Goal: Information Seeking & Learning: Check status

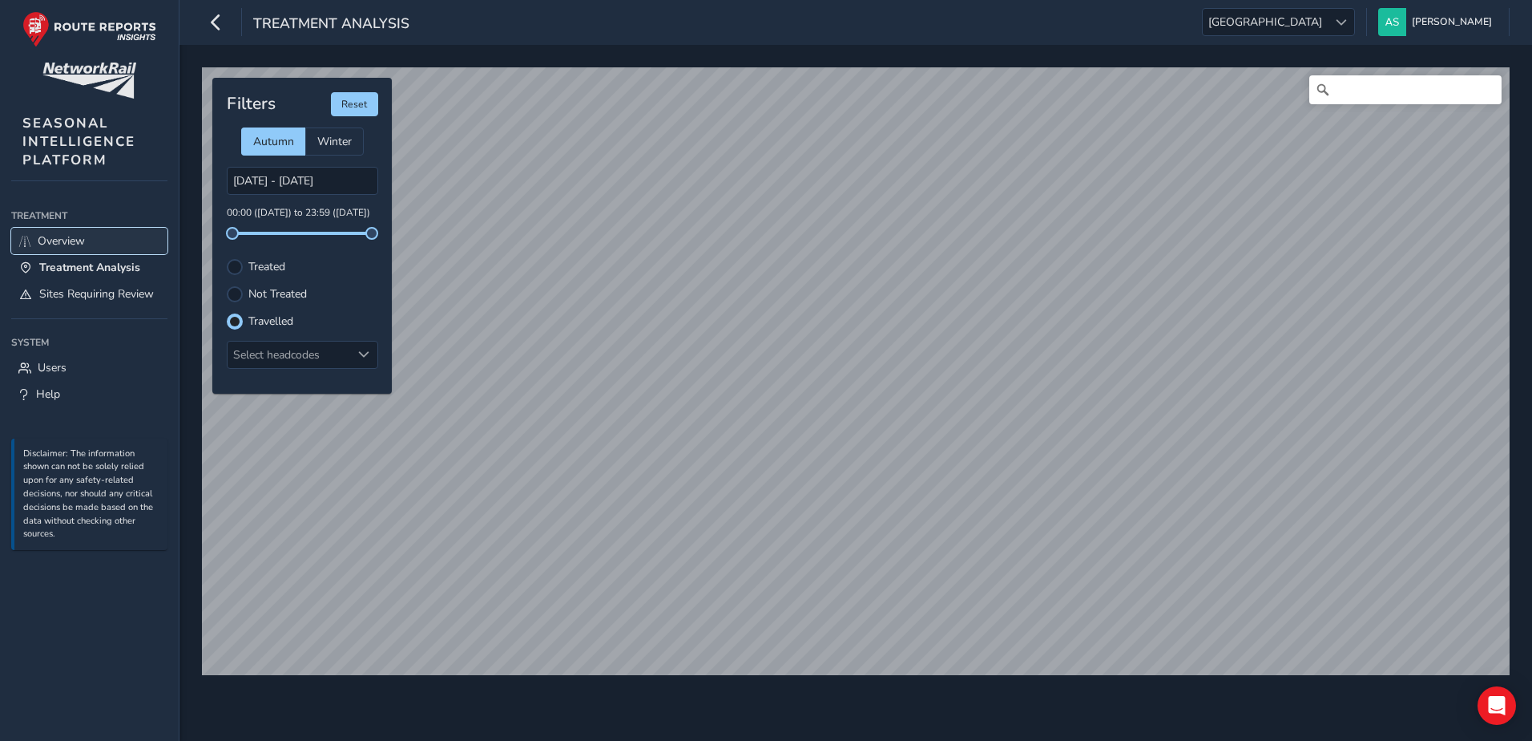
click at [82, 236] on span "Overview" at bounding box center [61, 240] width 47 height 15
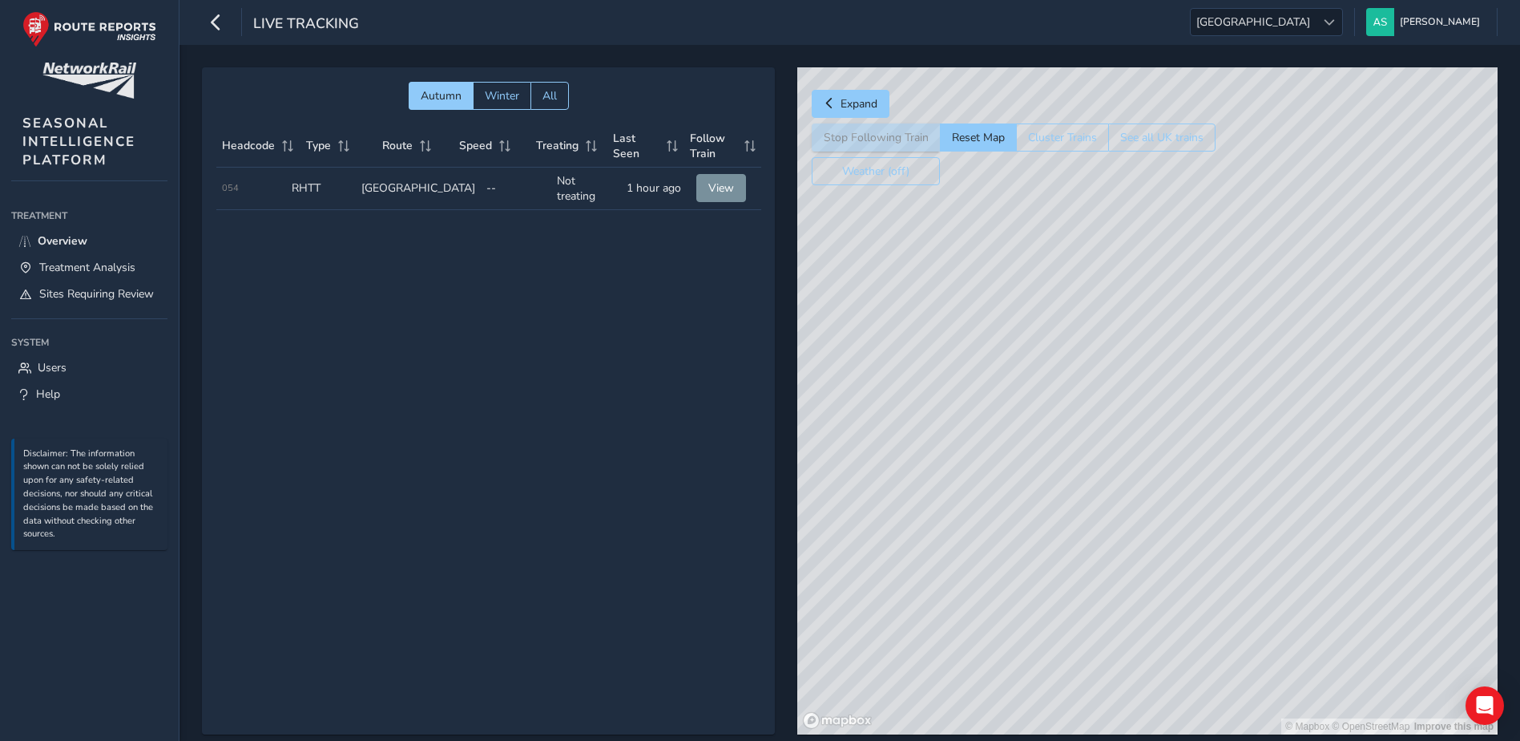
drag, startPoint x: 1221, startPoint y: 495, endPoint x: 1175, endPoint y: 350, distance: 152.1
click at [1175, 350] on div "© Mapbox © OpenStreetMap Improve this map" at bounding box center [1147, 400] width 700 height 667
click at [1086, 443] on div "© Mapbox © OpenStreetMap Improve this map" at bounding box center [1147, 400] width 700 height 667
drag, startPoint x: 1277, startPoint y: 310, endPoint x: 1189, endPoint y: 329, distance: 91.0
click at [1189, 329] on div "© Mapbox © OpenStreetMap Improve this map" at bounding box center [1147, 400] width 700 height 667
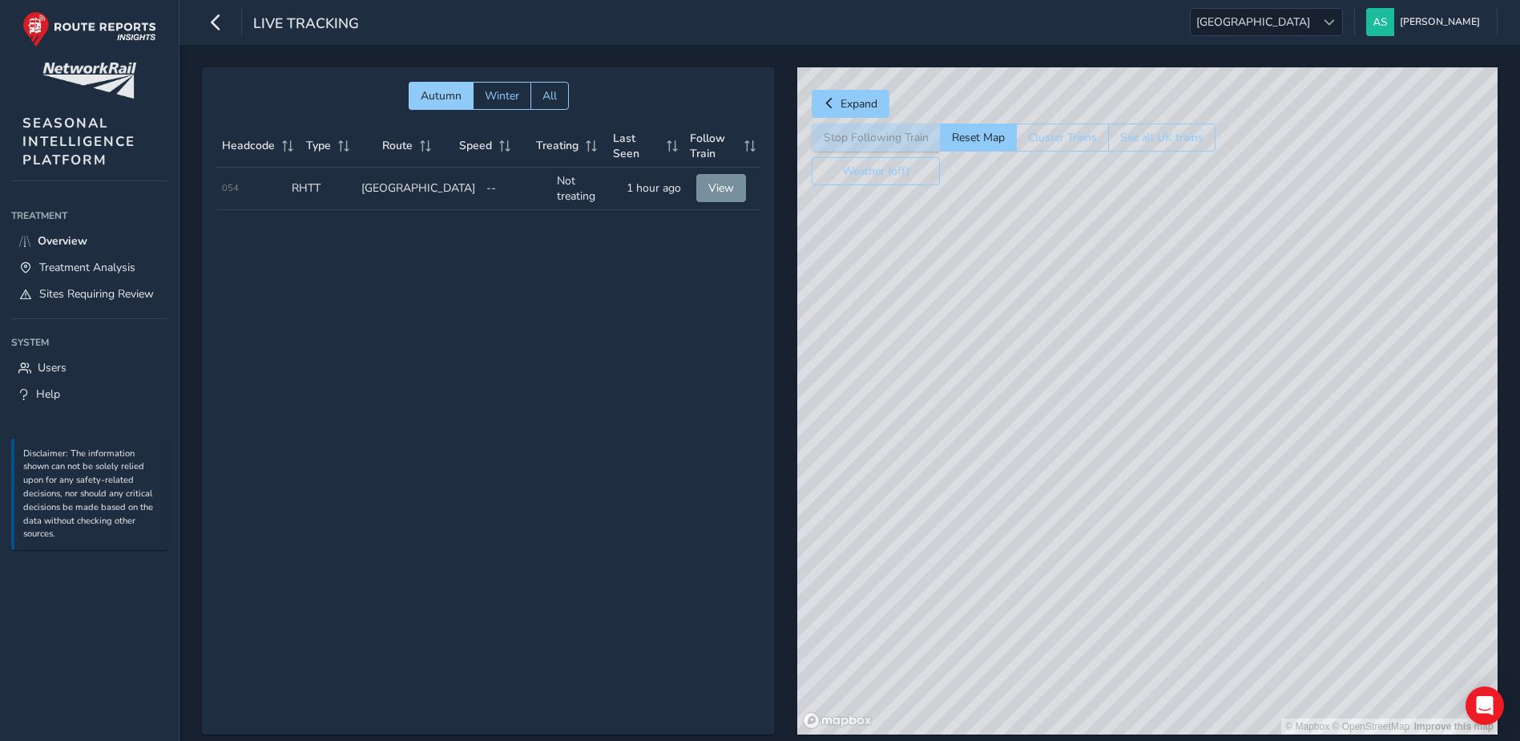
drag, startPoint x: 1157, startPoint y: 352, endPoint x: 1258, endPoint y: 309, distance: 109.9
click at [1258, 309] on div "© Mapbox © OpenStreetMap Improve this map" at bounding box center [1147, 400] width 700 height 667
click at [1237, 336] on div "© Mapbox © OpenStreetMap Improve this map" at bounding box center [1147, 400] width 700 height 667
drag, startPoint x: 1166, startPoint y: 402, endPoint x: 1144, endPoint y: 389, distance: 25.8
click at [1144, 389] on div "© Mapbox © OpenStreetMap Improve this map" at bounding box center [1147, 400] width 700 height 667
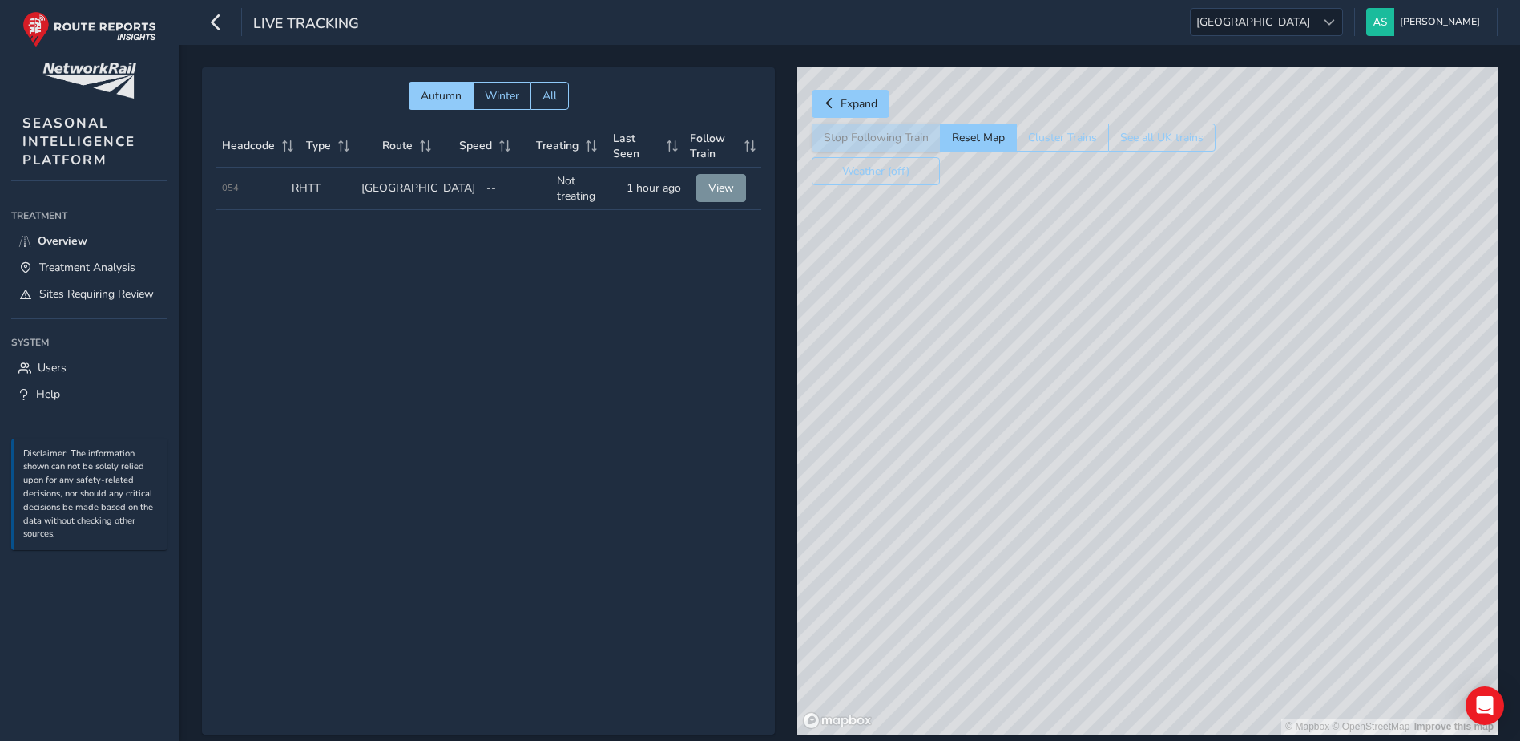
click at [1361, 42] on div "Live Tracking [GEOGRAPHIC_DATA] [GEOGRAPHIC_DATA] [PERSON_NAME] Colour Scheme: …" at bounding box center [850, 22] width 1341 height 45
click at [1342, 24] on div at bounding box center [1329, 22] width 26 height 26
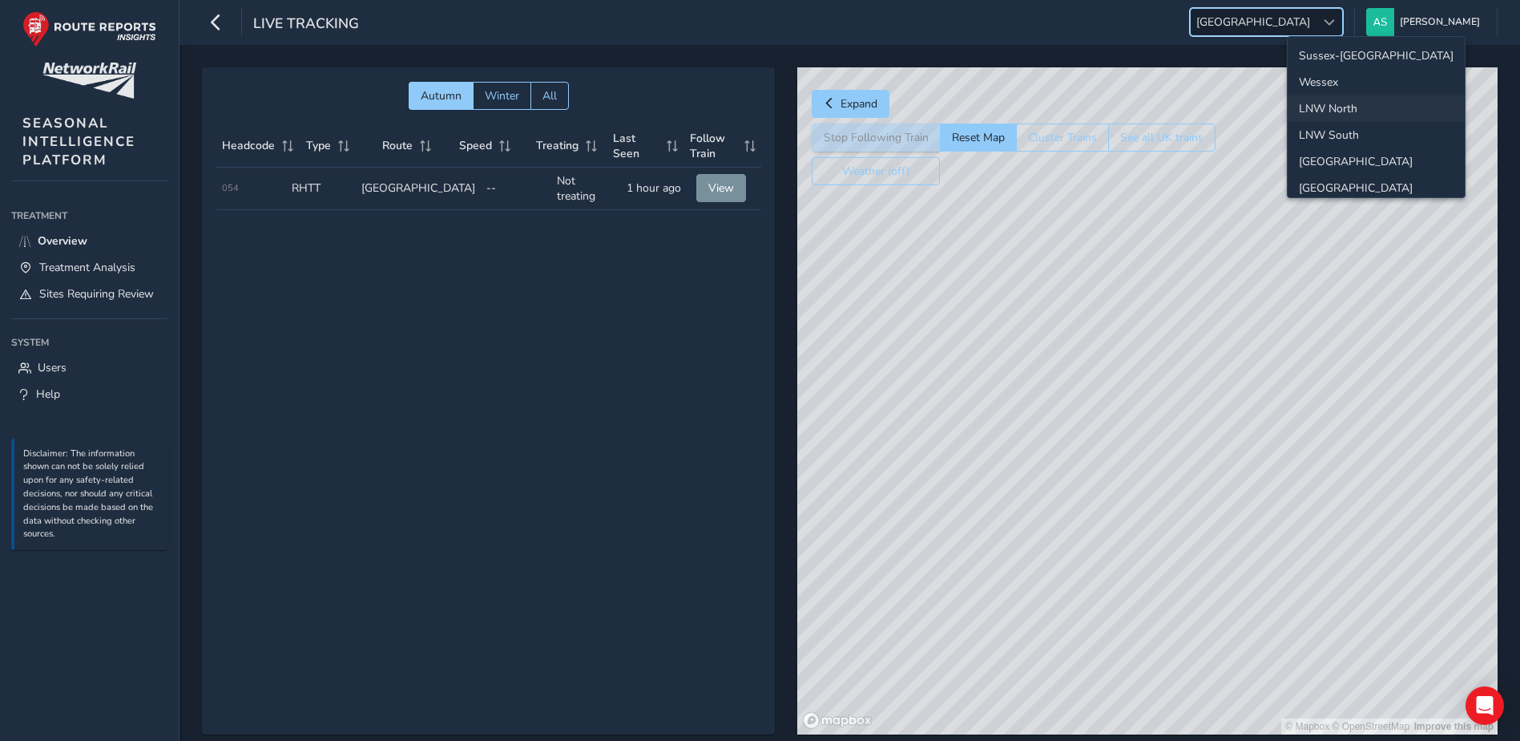
click at [1347, 113] on li "LNW North" at bounding box center [1376, 108] width 177 height 26
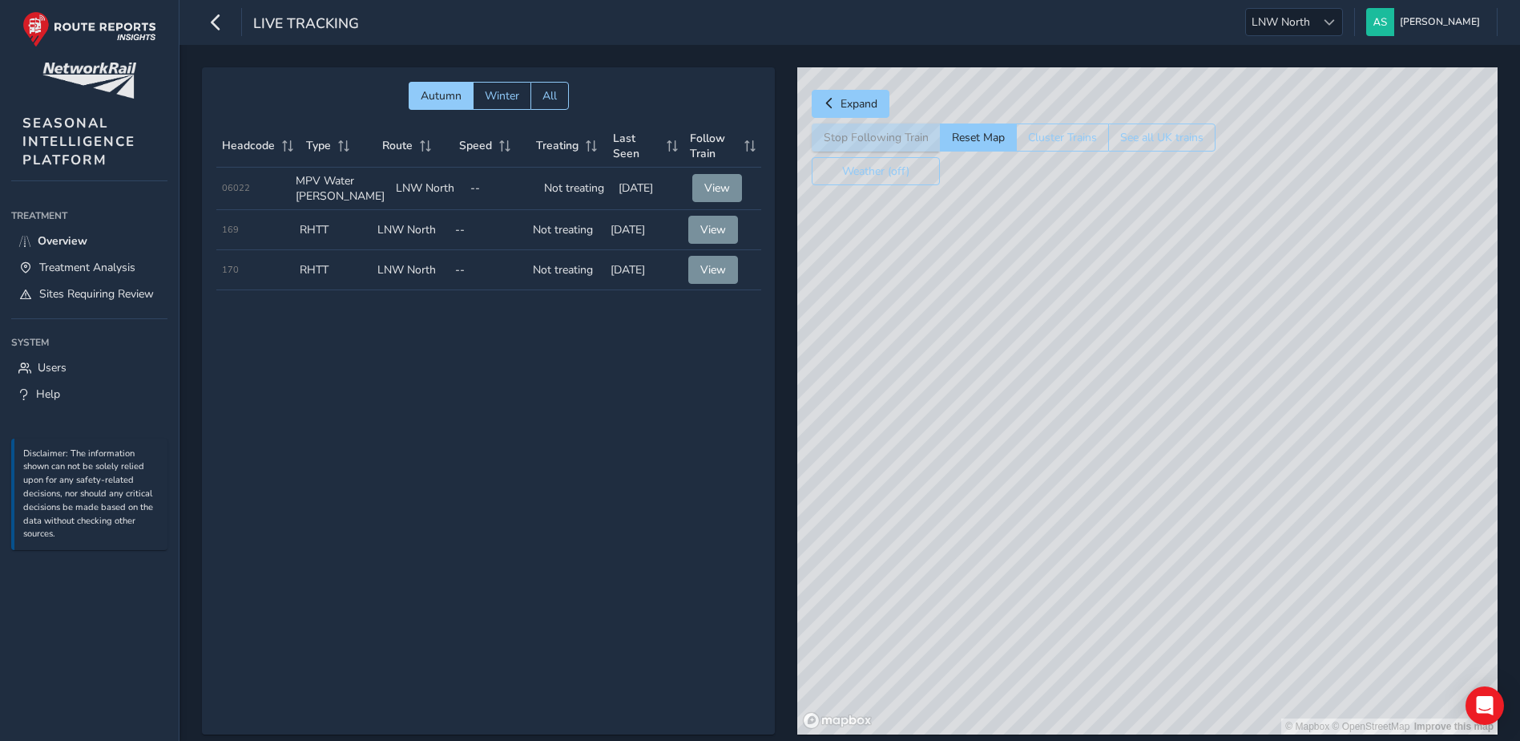
click at [1143, 553] on div "© Mapbox © OpenStreetMap Improve this map" at bounding box center [1147, 400] width 700 height 667
drag, startPoint x: 335, startPoint y: 197, endPoint x: 326, endPoint y: 189, distance: 11.9
click at [326, 189] on td "Type MPV Water [PERSON_NAME]" at bounding box center [340, 188] width 100 height 42
click at [404, 235] on td "Route LNW North" at bounding box center [411, 230] width 78 height 40
click at [720, 234] on span "View" at bounding box center [713, 229] width 26 height 15
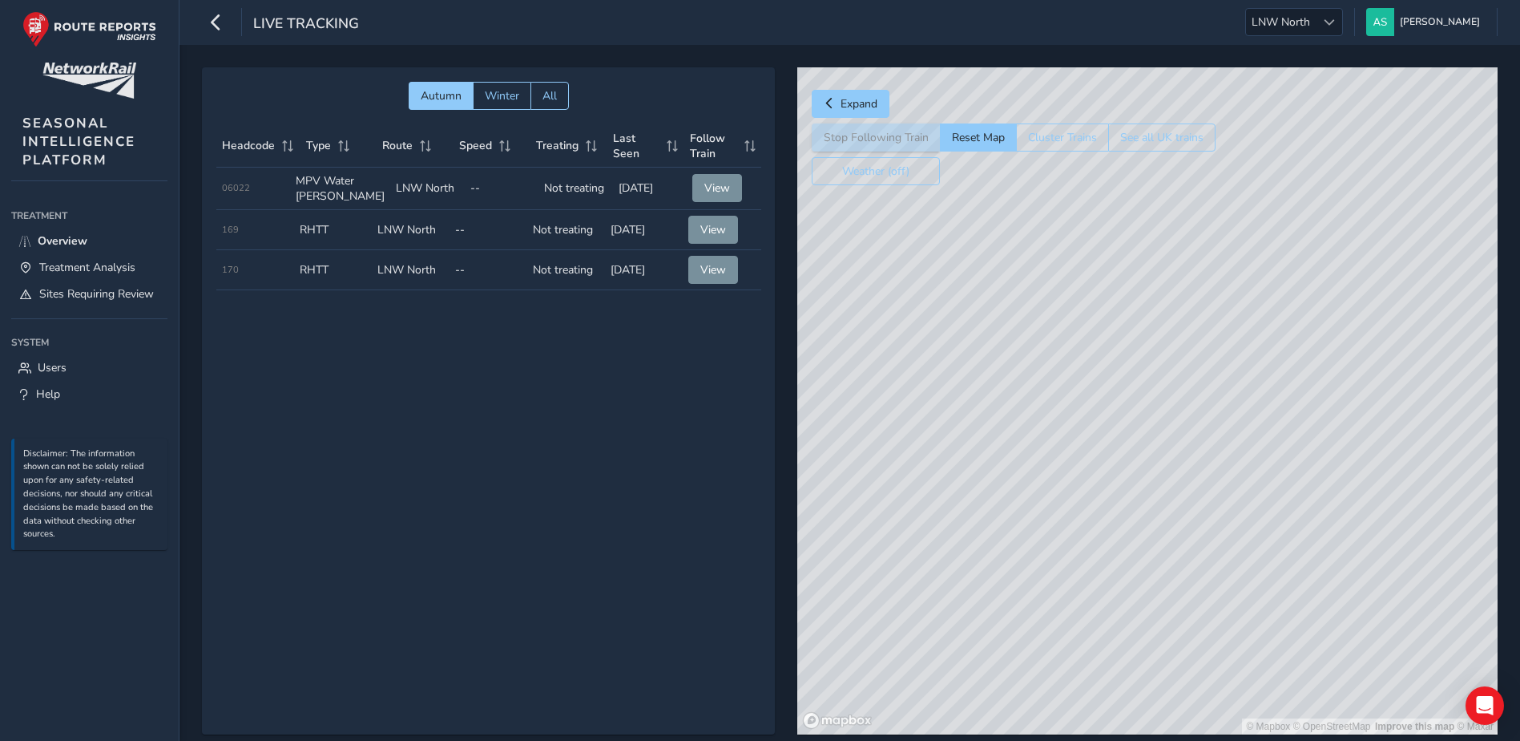
drag, startPoint x: 1074, startPoint y: 375, endPoint x: 1209, endPoint y: 501, distance: 184.9
click at [1209, 501] on div "© Mapbox © OpenStreetMap Improve this map © Maxar" at bounding box center [1147, 400] width 700 height 667
click at [357, 82] on span "Autumn Winter All" at bounding box center [488, 96] width 545 height 28
click at [1092, 143] on button "Cluster Trains" at bounding box center [1062, 137] width 93 height 28
click at [1153, 141] on button "See all UK trains" at bounding box center [1161, 137] width 107 height 28
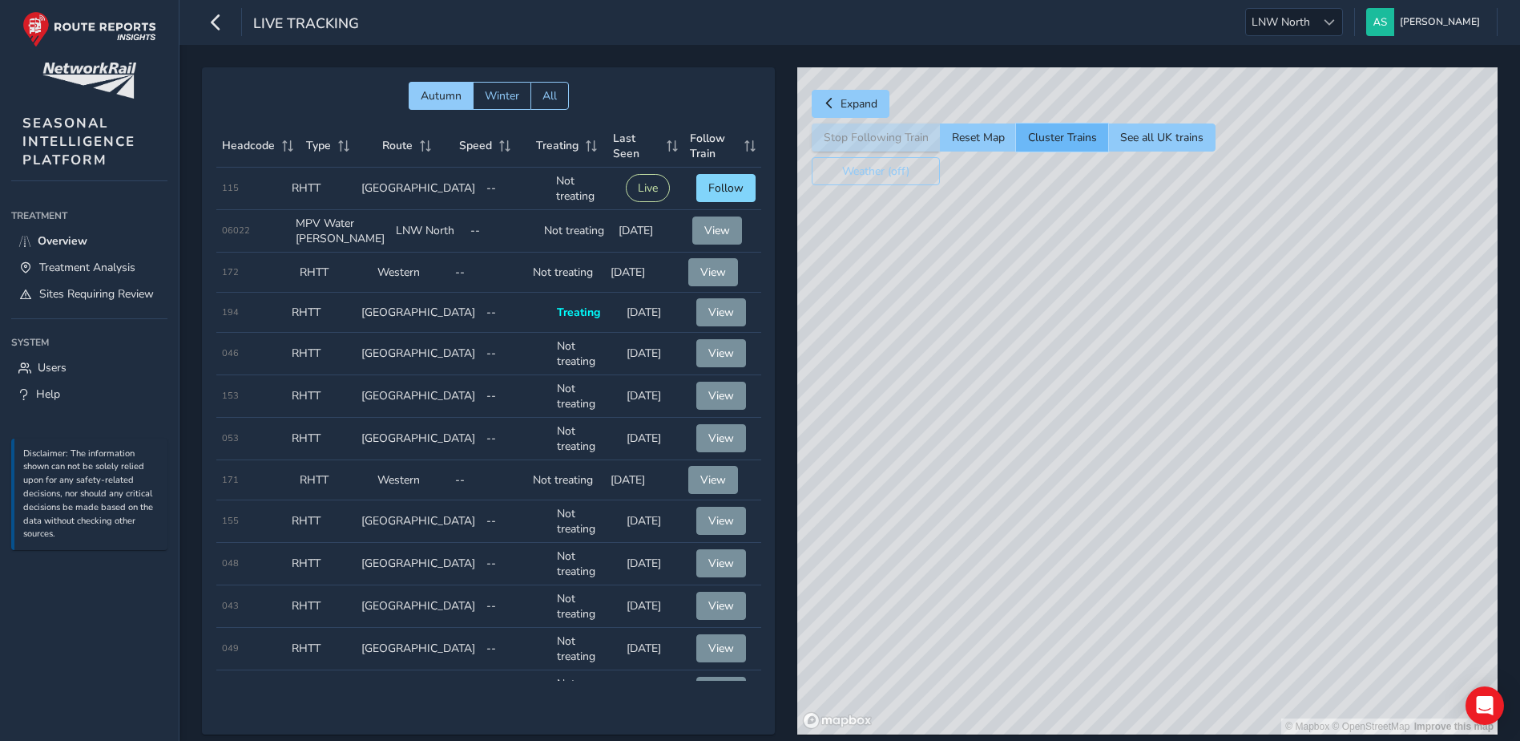
click at [1071, 144] on button "Cluster Trains" at bounding box center [1062, 137] width 92 height 28
click at [1071, 144] on button "Cluster Trains" at bounding box center [1062, 137] width 93 height 28
click at [1071, 144] on button "Cluster Trains" at bounding box center [1062, 137] width 92 height 28
click at [1142, 289] on div "© Mapbox © OpenStreetMap Improve this map" at bounding box center [1147, 400] width 700 height 667
drag, startPoint x: 1289, startPoint y: 277, endPoint x: 1238, endPoint y: 360, distance: 97.2
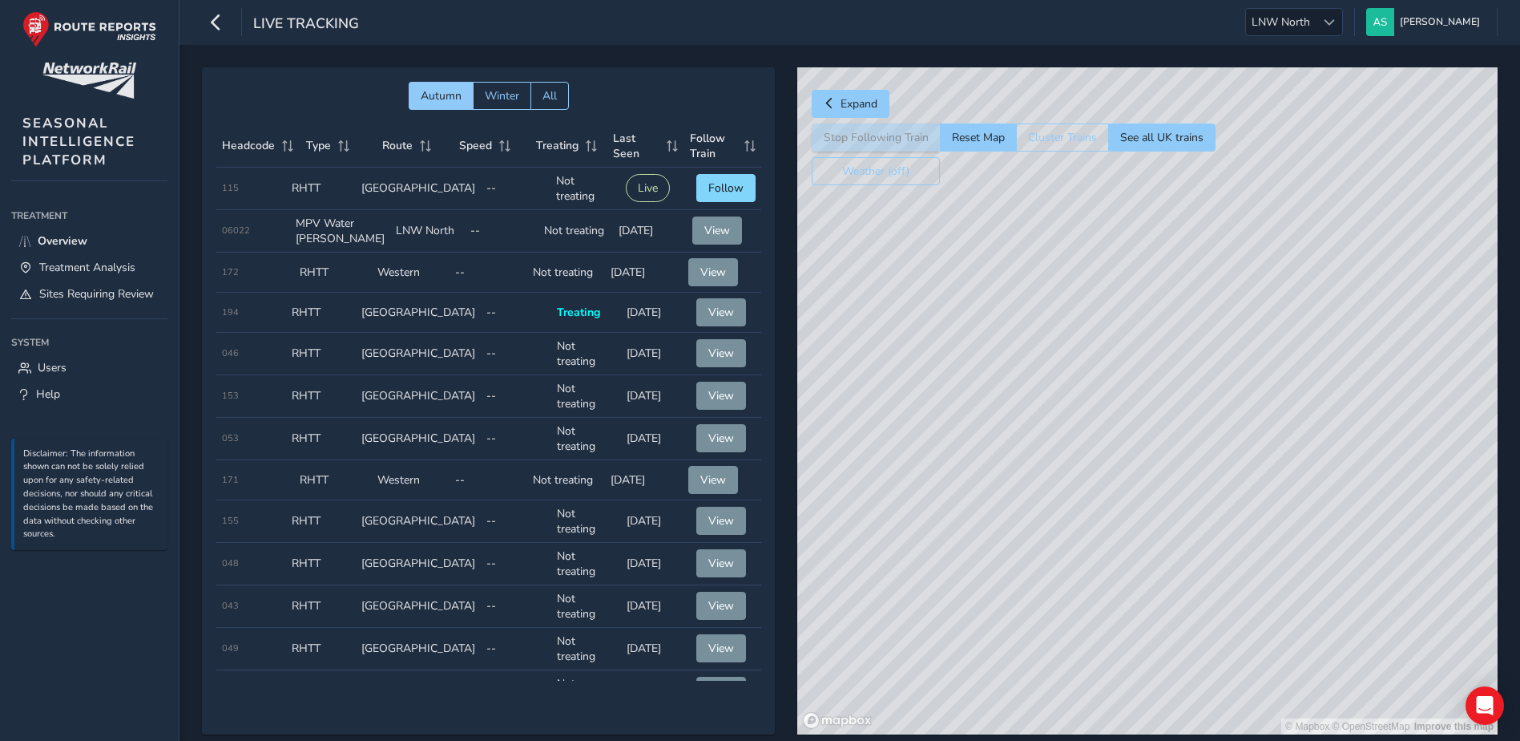
click at [1256, 444] on div "© Mapbox © OpenStreetMap Improve this map" at bounding box center [1147, 400] width 700 height 667
drag, startPoint x: 1398, startPoint y: 468, endPoint x: 1354, endPoint y: 393, distance: 87.3
click at [1354, 393] on div "© Mapbox © OpenStreetMap Improve this map © Maxar" at bounding box center [1147, 400] width 700 height 667
click at [1241, 418] on div "© Mapbox © OpenStreetMap Improve this map © Maxar" at bounding box center [1147, 400] width 700 height 667
click at [237, 95] on span "Autumn Winter All" at bounding box center [488, 96] width 545 height 28
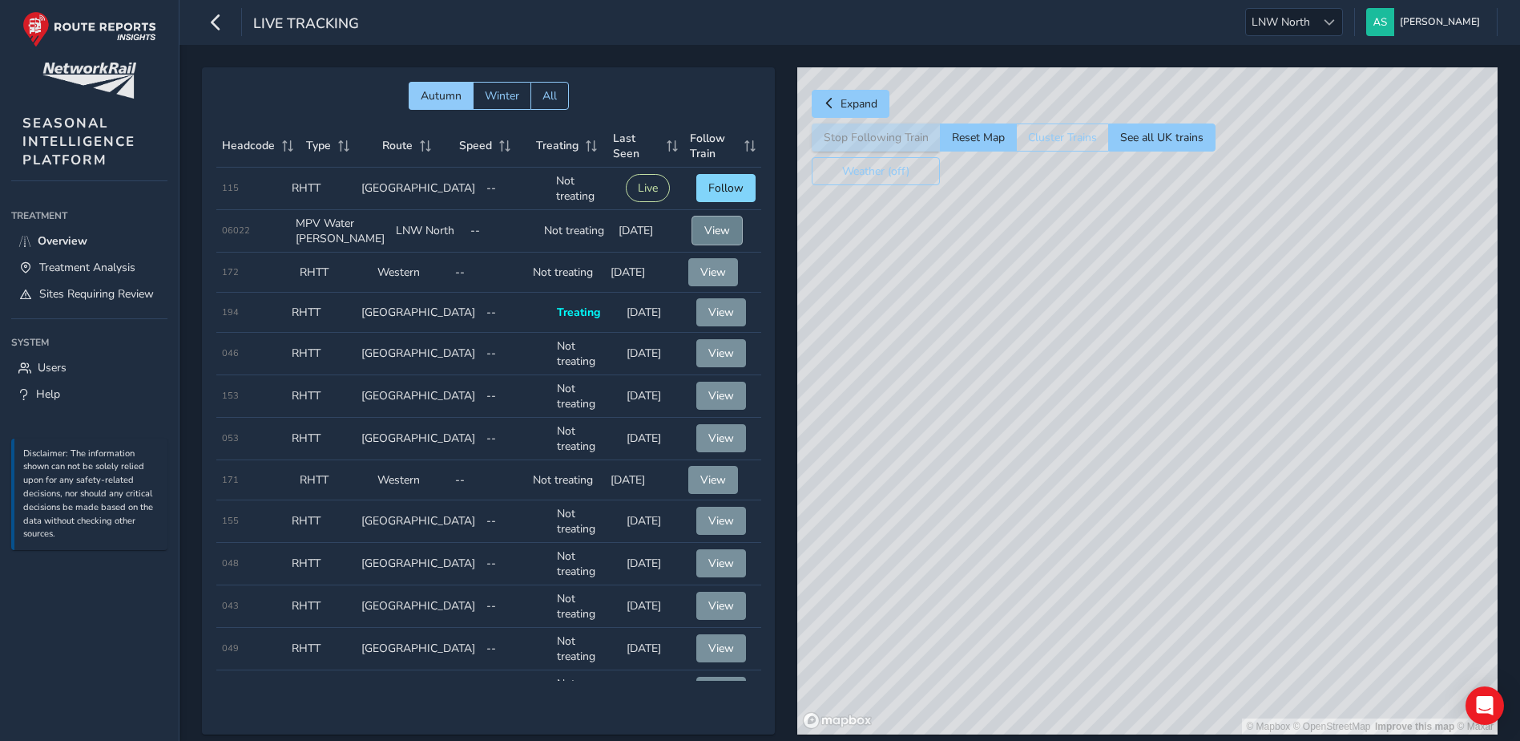
click at [704, 228] on span "View" at bounding box center [717, 230] width 26 height 15
click at [280, 91] on span "Autumn Winter All" at bounding box center [488, 96] width 545 height 28
click at [232, 34] on div "Live Tracking" at bounding box center [280, 22] width 157 height 28
click at [220, 23] on icon "button" at bounding box center [216, 22] width 17 height 28
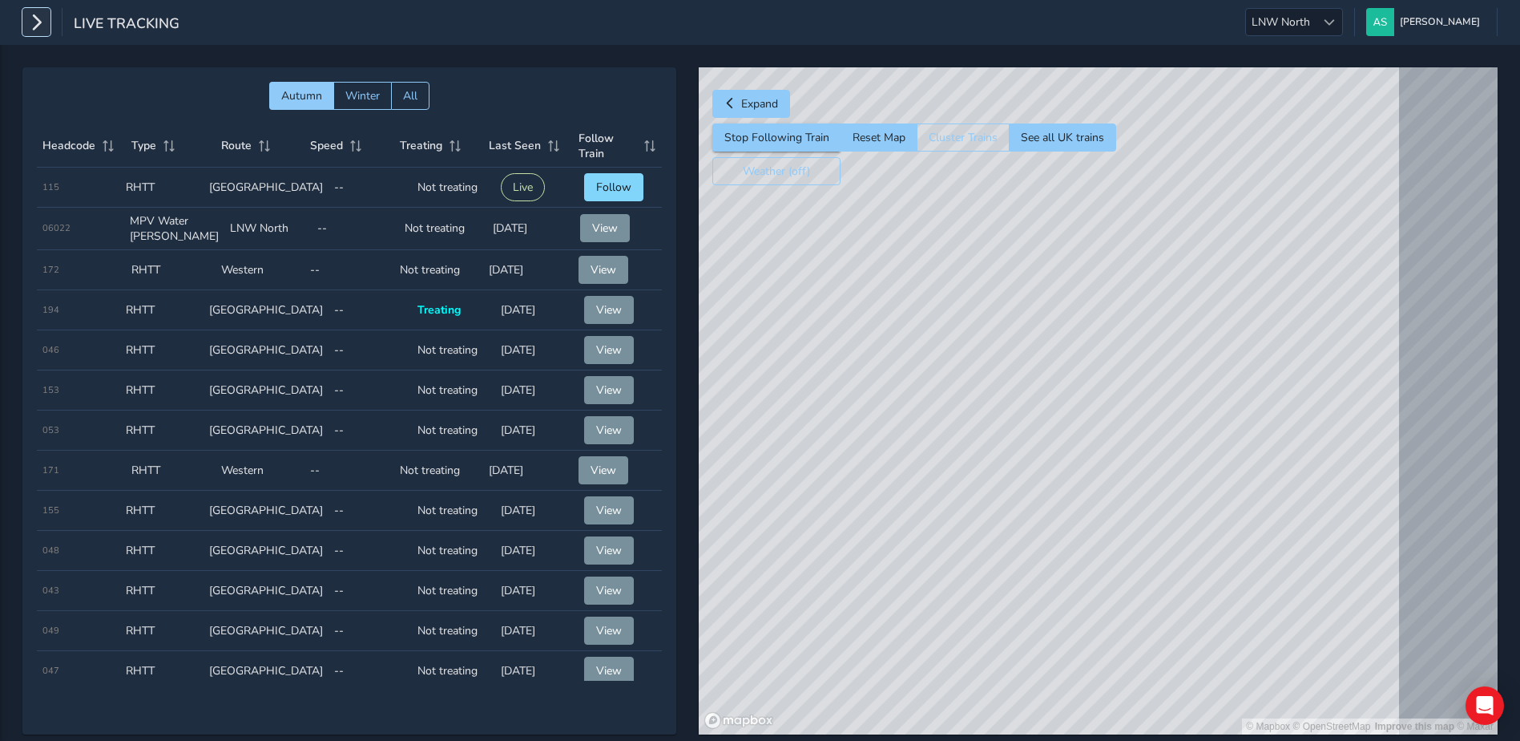
click at [35, 23] on icon "button" at bounding box center [36, 22] width 17 height 28
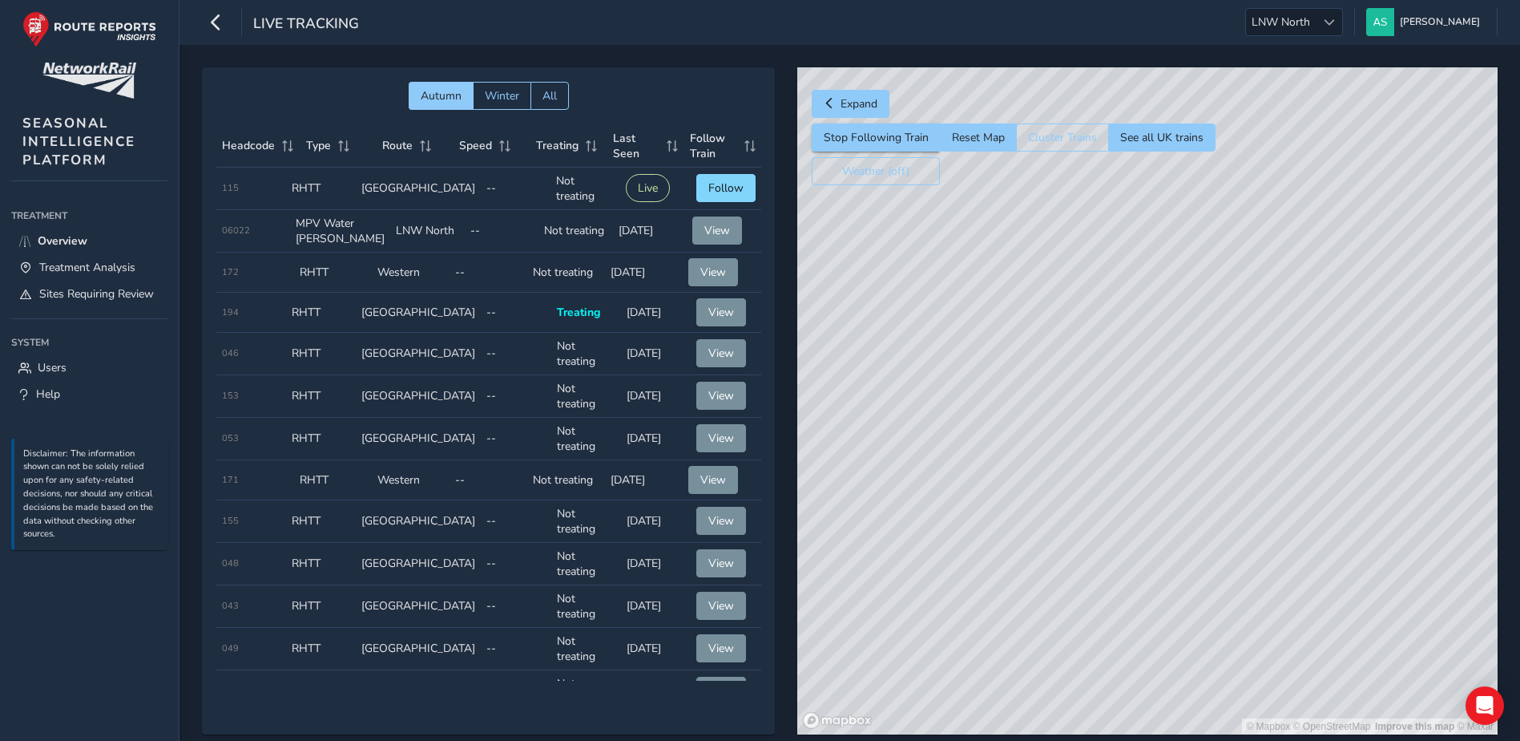
click at [819, 34] on div "Live Tracking LNW North LNW North [PERSON_NAME] Colour Scheme: Dark Dim Light L…" at bounding box center [850, 22] width 1341 height 45
click at [546, 154] on th "Treating" at bounding box center [569, 146] width 77 height 42
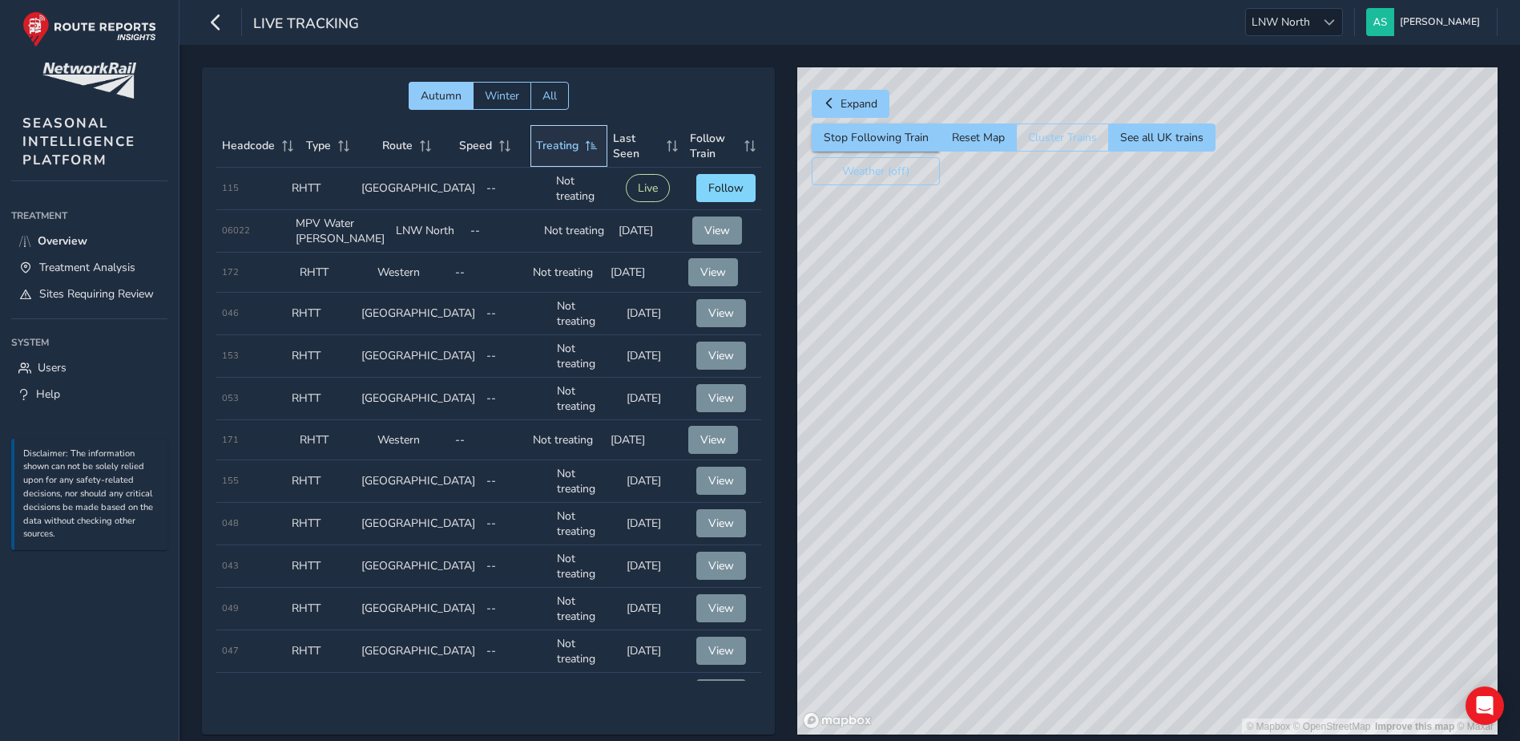
click at [556, 150] on span "Treating" at bounding box center [557, 145] width 42 height 15
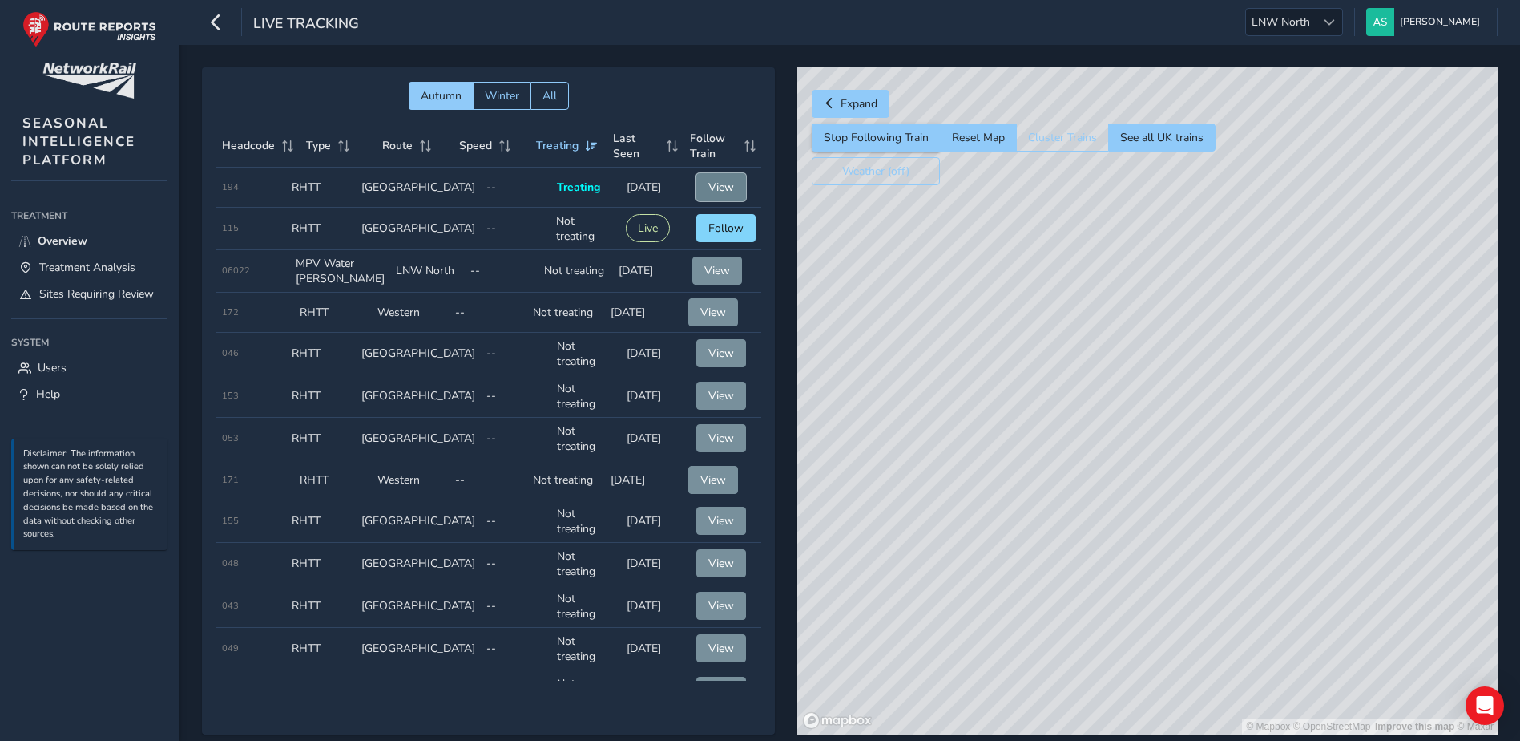
click at [708, 185] on span "View" at bounding box center [721, 187] width 26 height 15
drag, startPoint x: 927, startPoint y: 285, endPoint x: 1249, endPoint y: 489, distance: 381.1
click at [927, 283] on div "© Mapbox © OpenStreetMap Improve this map © Maxar" at bounding box center [1147, 400] width 700 height 667
click at [1085, 275] on div "© Mapbox © OpenStreetMap Improve this map © Maxar" at bounding box center [1147, 400] width 700 height 667
drag, startPoint x: 1296, startPoint y: 433, endPoint x: 978, endPoint y: 445, distance: 318.4
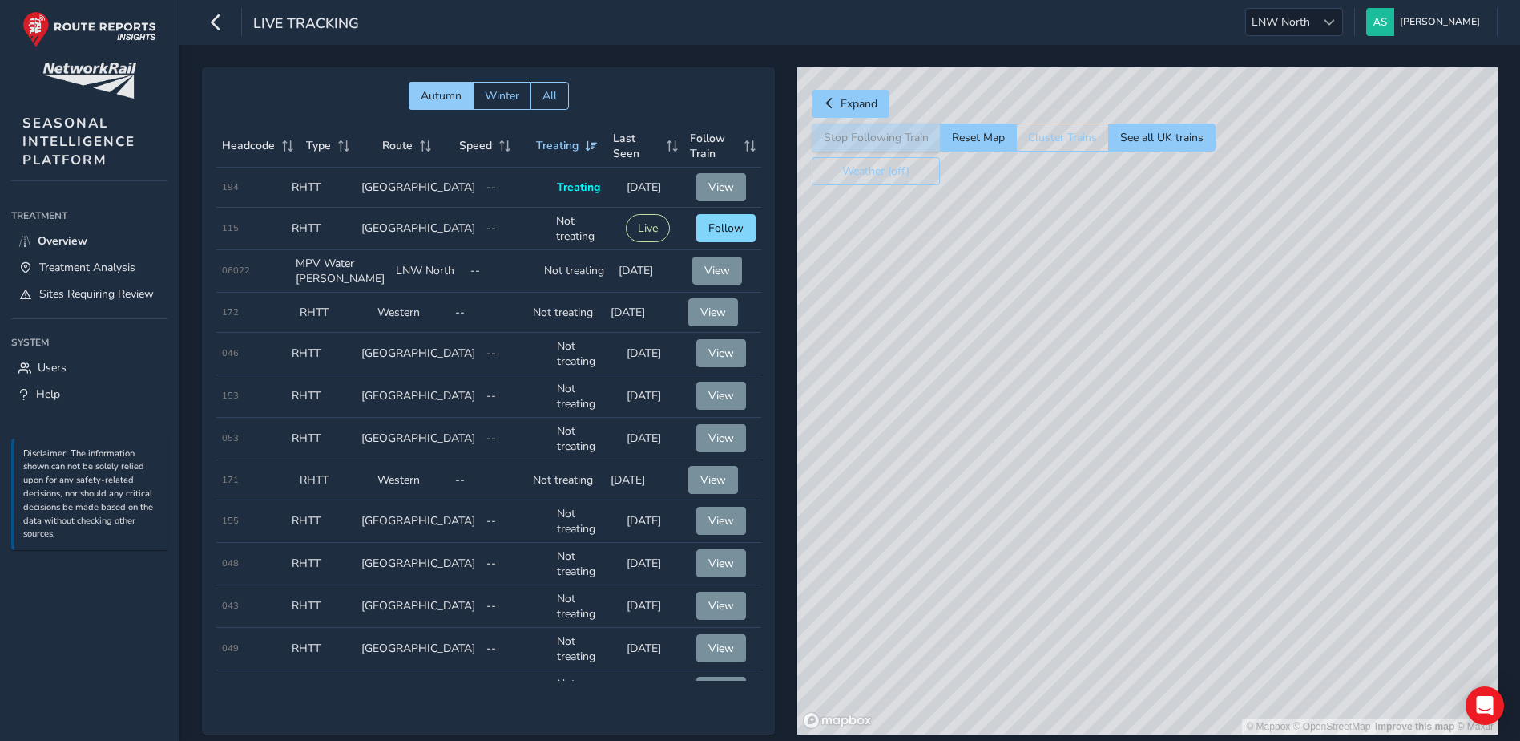
click at [978, 445] on div "© Mapbox © OpenStreetMap Improve this map © Maxar" at bounding box center [1147, 400] width 700 height 667
drag, startPoint x: 1241, startPoint y: 345, endPoint x: 870, endPoint y: 264, distance: 380.0
click at [1309, 362] on div "© Mapbox © OpenStreetMap Improve this map © Maxar" at bounding box center [1147, 400] width 700 height 667
click at [1229, 538] on div "© Mapbox © OpenStreetMap Improve this map © Maxar" at bounding box center [1147, 400] width 700 height 667
drag, startPoint x: 934, startPoint y: 269, endPoint x: 1150, endPoint y: 329, distance: 223.8
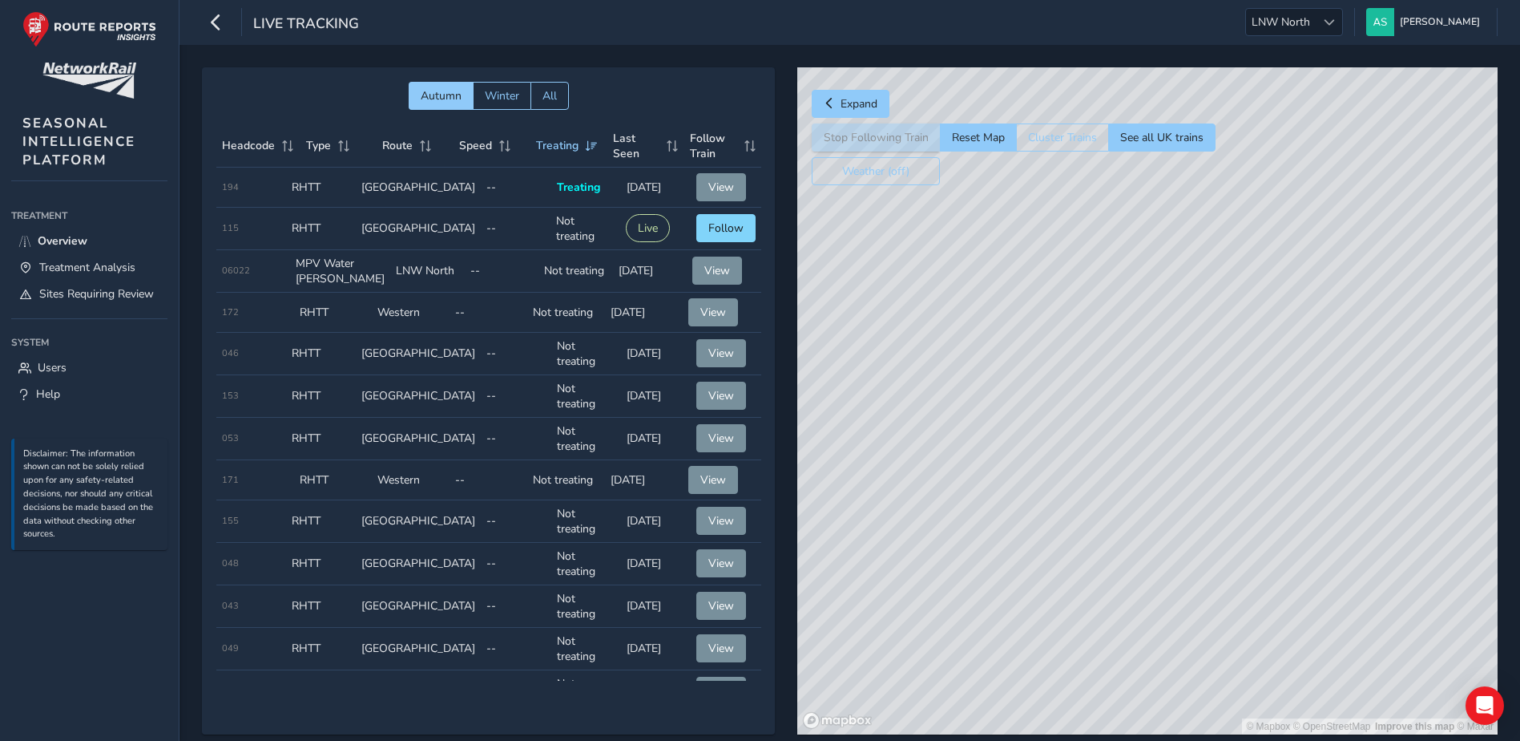
click at [1150, 329] on div "© Mapbox © OpenStreetMap Improve this map © Maxar" at bounding box center [1147, 400] width 700 height 667
drag, startPoint x: 1239, startPoint y: 360, endPoint x: 1393, endPoint y: 313, distance: 161.0
click at [1393, 313] on div "© Mapbox © OpenStreetMap Improve this map © Maxar" at bounding box center [1147, 400] width 700 height 667
drag, startPoint x: 1087, startPoint y: 304, endPoint x: 1003, endPoint y: 293, distance: 84.8
click at [1003, 293] on div "© Mapbox © OpenStreetMap Improve this map © Maxar" at bounding box center [1147, 400] width 700 height 667
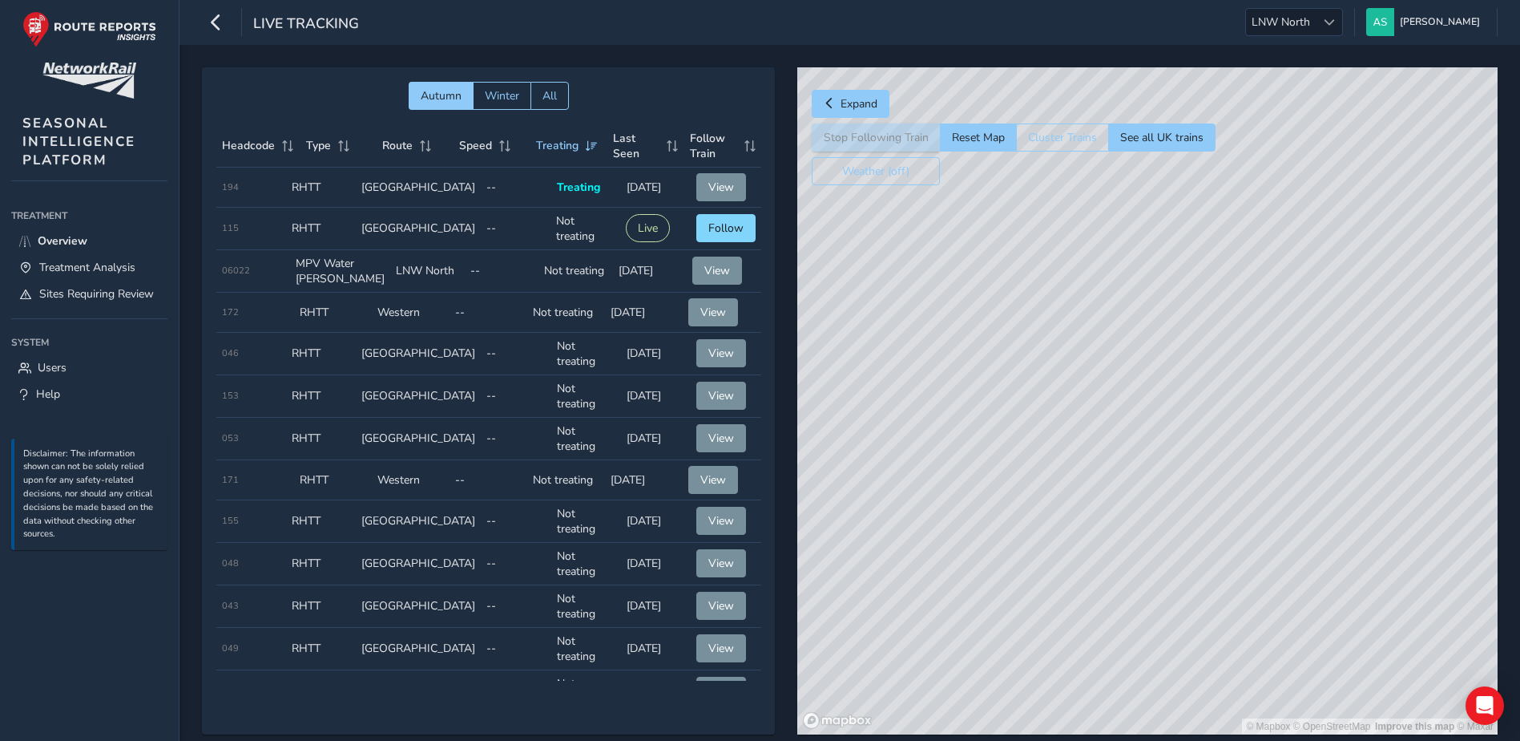
drag, startPoint x: 1333, startPoint y: 308, endPoint x: 963, endPoint y: 361, distance: 374.1
click at [963, 361] on div "© Mapbox © OpenStreetMap Improve this map © Maxar" at bounding box center [1147, 400] width 700 height 667
drag, startPoint x: 1285, startPoint y: 273, endPoint x: 1218, endPoint y: 360, distance: 109.2
click at [1158, 257] on div "© Mapbox © OpenStreetMap Improve this map © Maxar" at bounding box center [1147, 400] width 700 height 667
drag, startPoint x: 1177, startPoint y: 325, endPoint x: 1350, endPoint y: 327, distance: 172.3
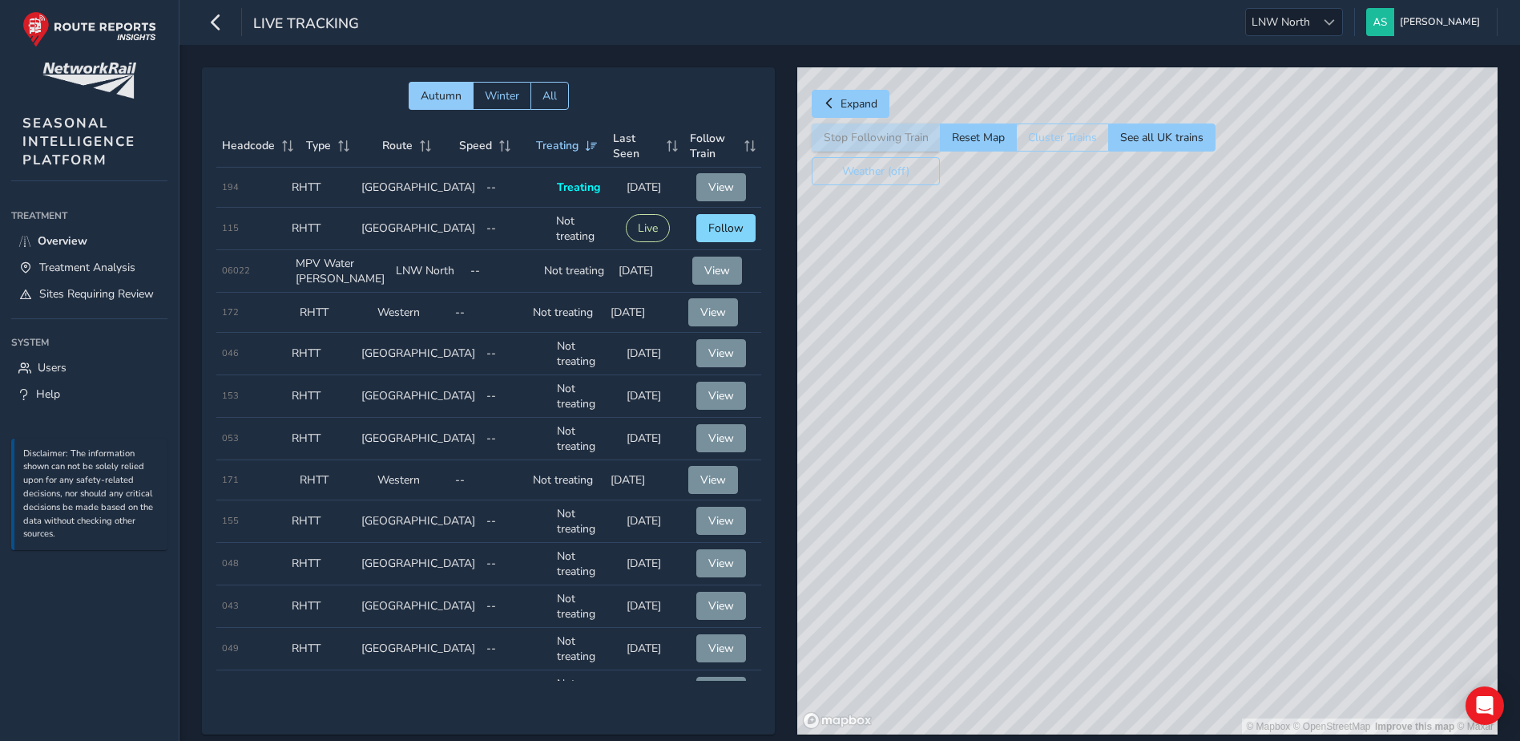
click at [1350, 327] on div "© Mapbox © OpenStreetMap Improve this map © Maxar" at bounding box center [1147, 400] width 700 height 667
click at [1184, 336] on div "© Mapbox © OpenStreetMap Improve this map © Maxar" at bounding box center [1147, 400] width 700 height 667
click at [927, 415] on div "© Mapbox © OpenStreetMap Improve this map © Maxar" at bounding box center [1147, 400] width 700 height 667
click at [632, 224] on button "Live" at bounding box center [648, 228] width 44 height 28
click at [628, 223] on button "Live" at bounding box center [648, 228] width 44 height 28
